Goal: Find specific page/section

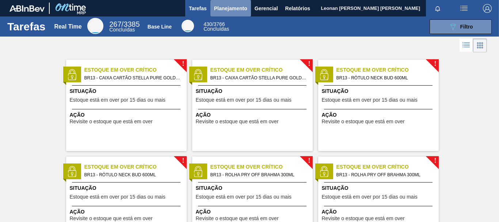
click at [226, 7] on span "Planejamento" at bounding box center [230, 8] width 33 height 9
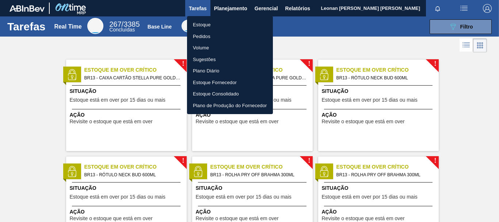
click at [209, 38] on li "Pedidos" at bounding box center [230, 37] width 86 height 12
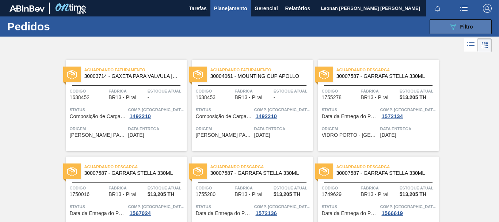
click at [442, 24] on button "089F7B8B-B2A5-4AFE-B5C0-19BA573D28AC Filtro" at bounding box center [461, 26] width 62 height 15
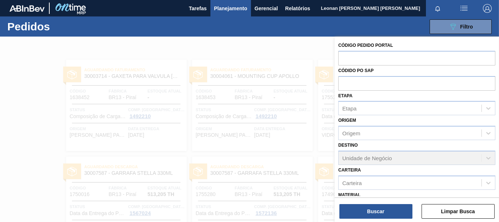
scroll to position [85, 0]
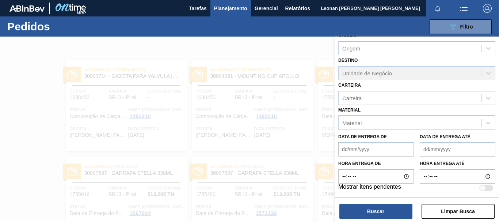
click at [423, 121] on div "Material" at bounding box center [410, 122] width 143 height 11
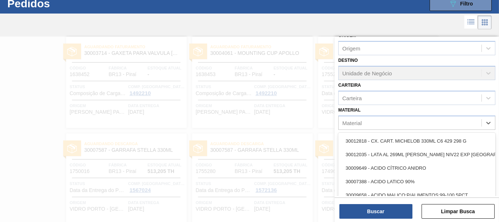
scroll to position [23, 0]
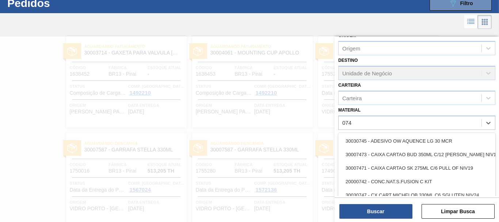
type input "0745"
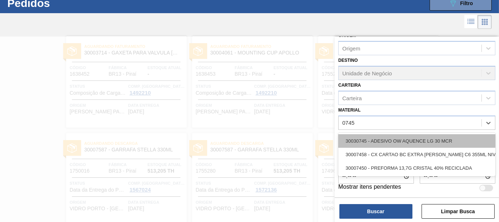
click at [417, 143] on div "30030745 - ADESIVO OW AQUENCE LG 30 MCR" at bounding box center [417, 141] width 157 height 14
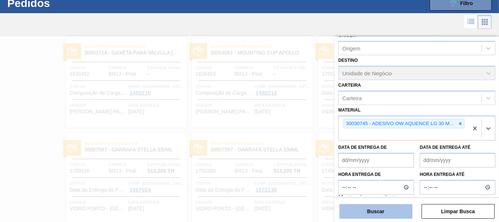
click at [393, 211] on button "Buscar" at bounding box center [376, 211] width 73 height 15
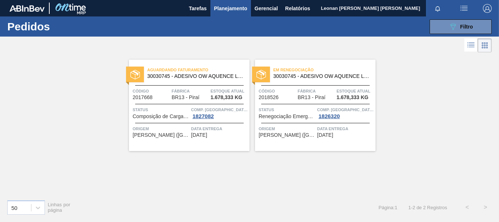
scroll to position [0, 0]
click at [474, 27] on button "089F7B8B-B2A5-4AFE-B5C0-19BA573D28AC Filtro" at bounding box center [461, 26] width 62 height 15
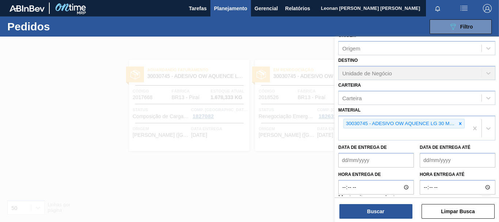
scroll to position [96, 0]
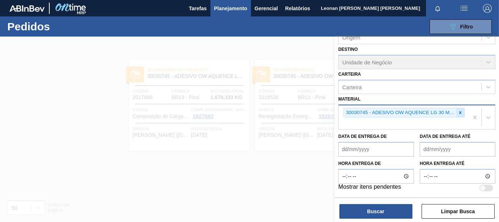
click at [460, 111] on icon at bounding box center [460, 112] width 5 height 5
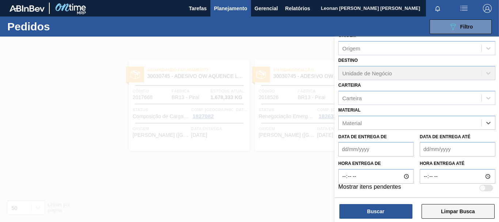
click at [471, 214] on button "Limpar Busca" at bounding box center [458, 211] width 73 height 15
